Goal: Entertainment & Leisure: Browse casually

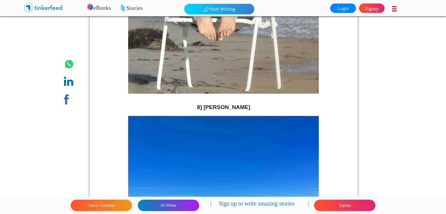
scroll to position [1172, 0]
